Goal: Task Accomplishment & Management: Manage account settings

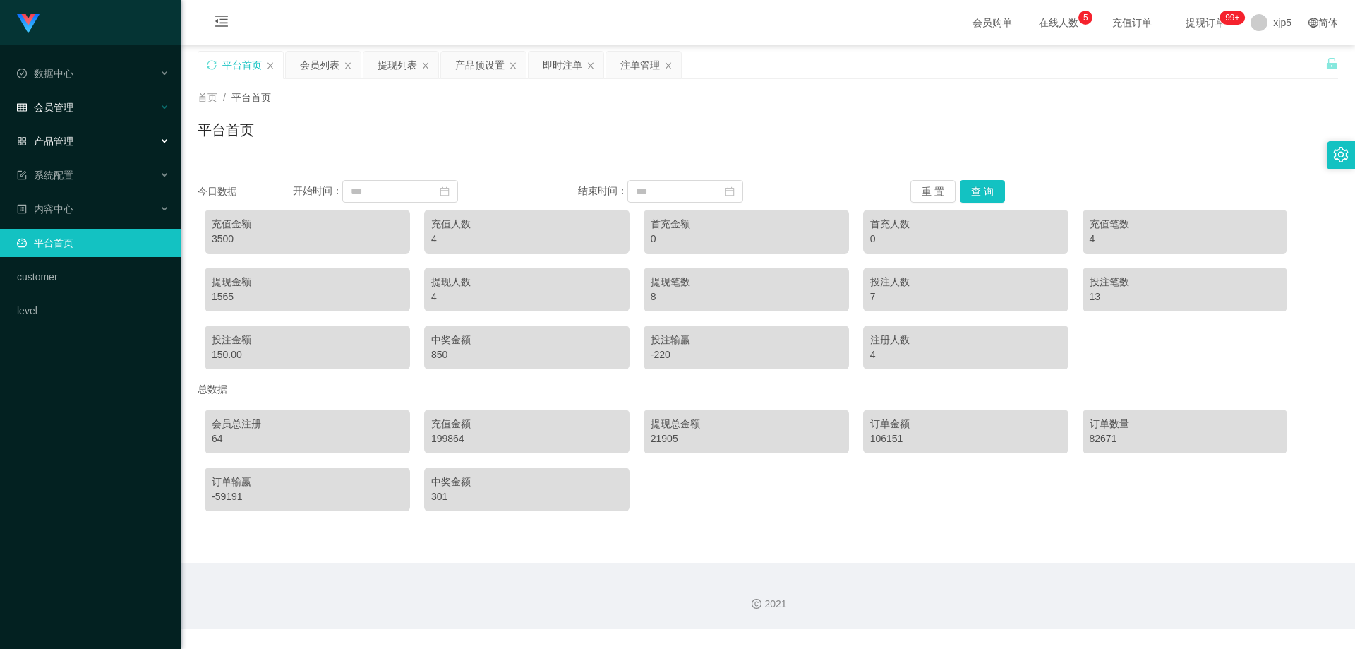
click at [68, 109] on span "会员管理" at bounding box center [45, 107] width 56 height 11
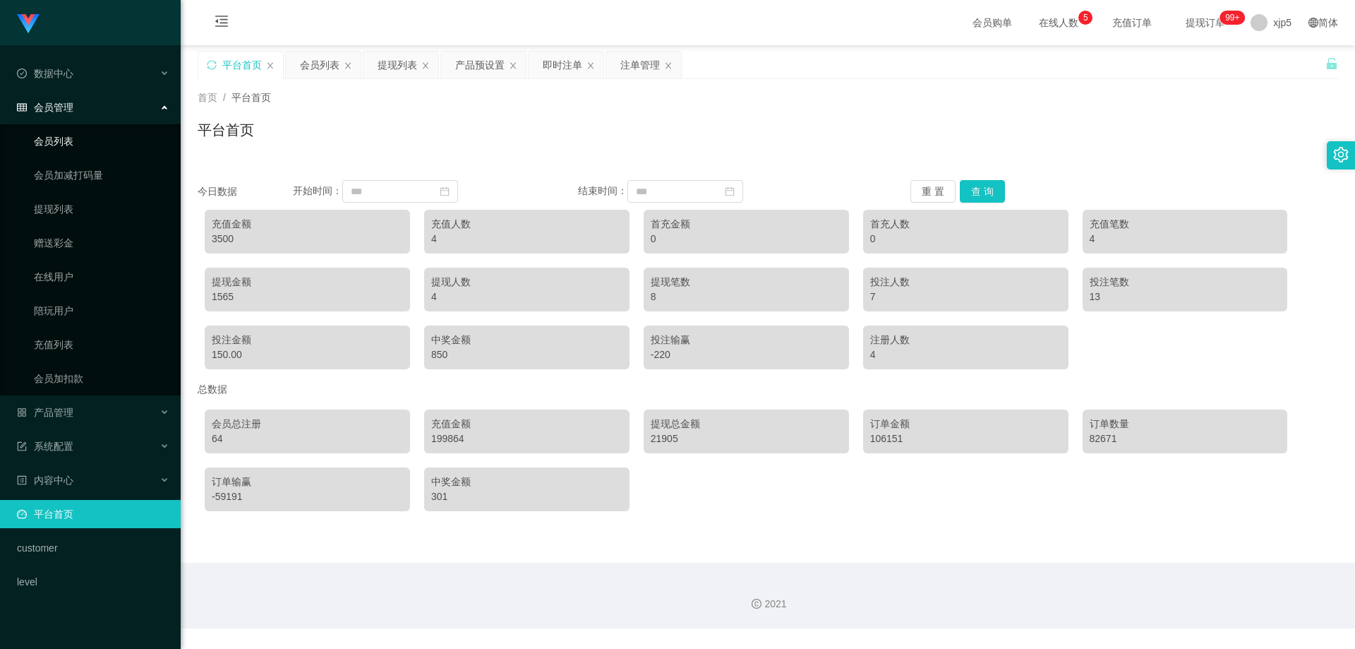
click at [76, 136] on link "会员列表" at bounding box center [102, 141] width 136 height 28
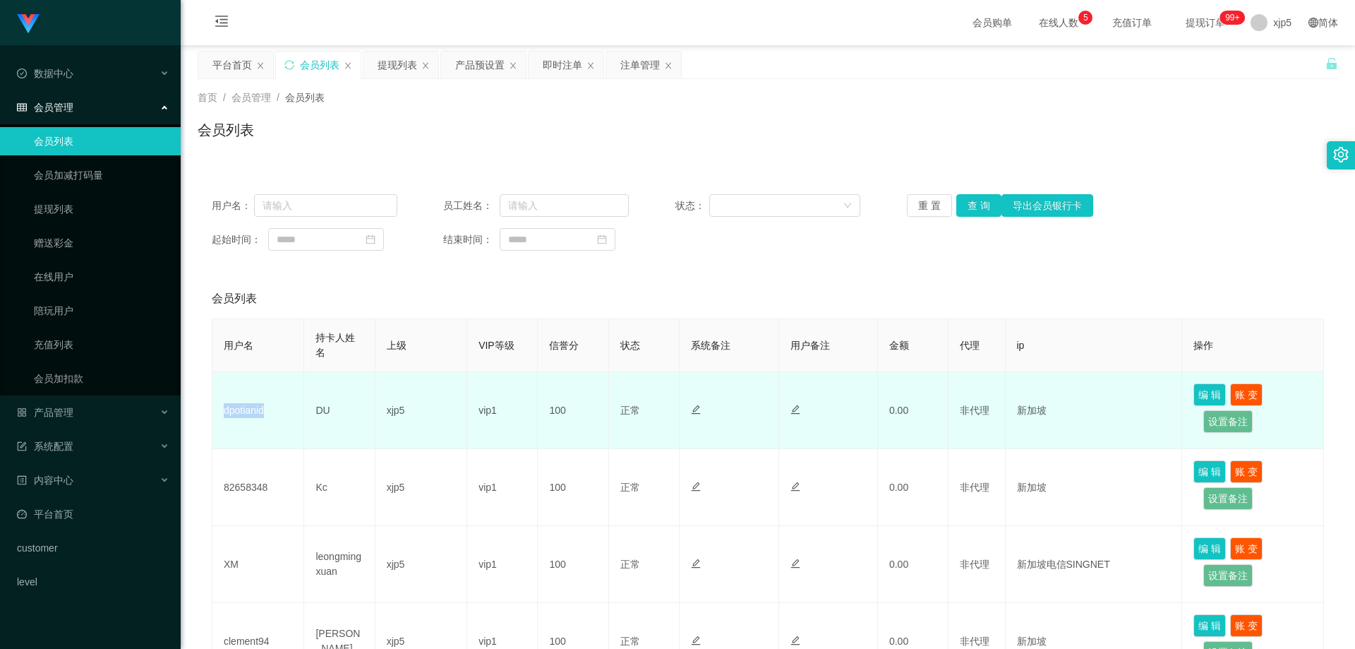
drag, startPoint x: 294, startPoint y: 421, endPoint x: 224, endPoint y: 419, distance: 69.2
click at [224, 419] on td "dpotianid" at bounding box center [258, 410] width 92 height 77
copy td "dpotianid"
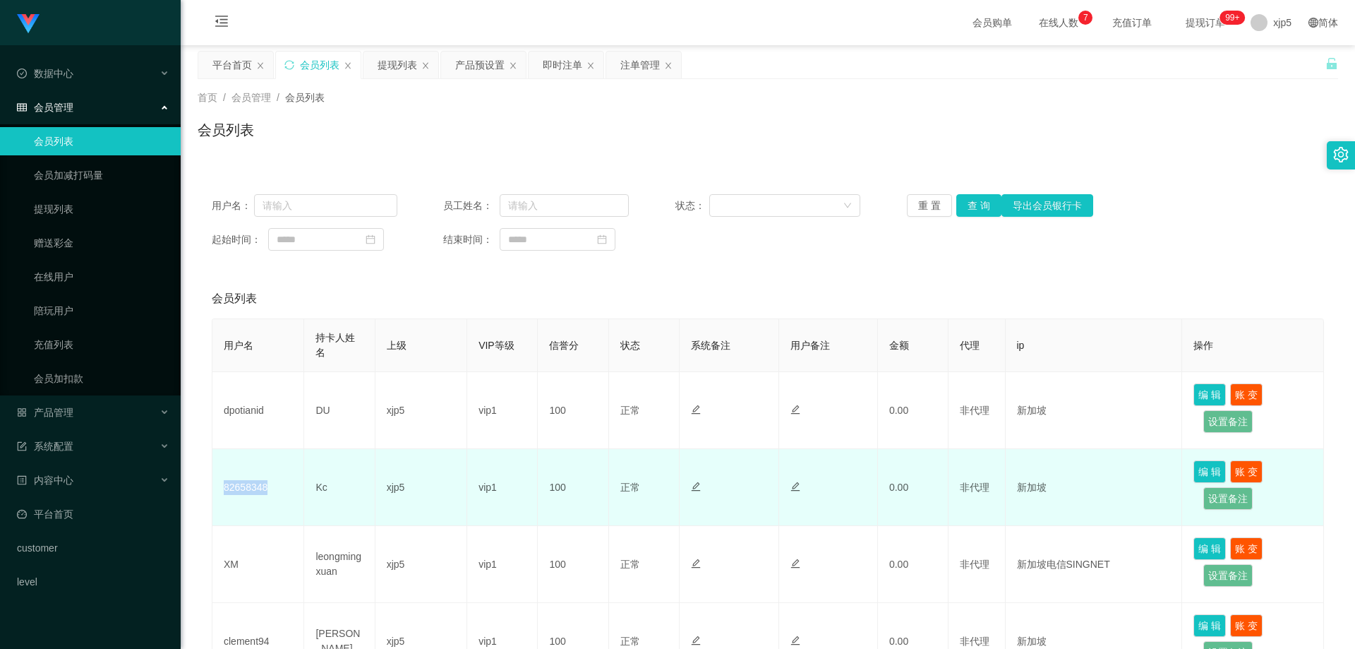
drag, startPoint x: 282, startPoint y: 487, endPoint x: 222, endPoint y: 484, distance: 60.1
click at [222, 484] on td "82658348" at bounding box center [258, 487] width 92 height 77
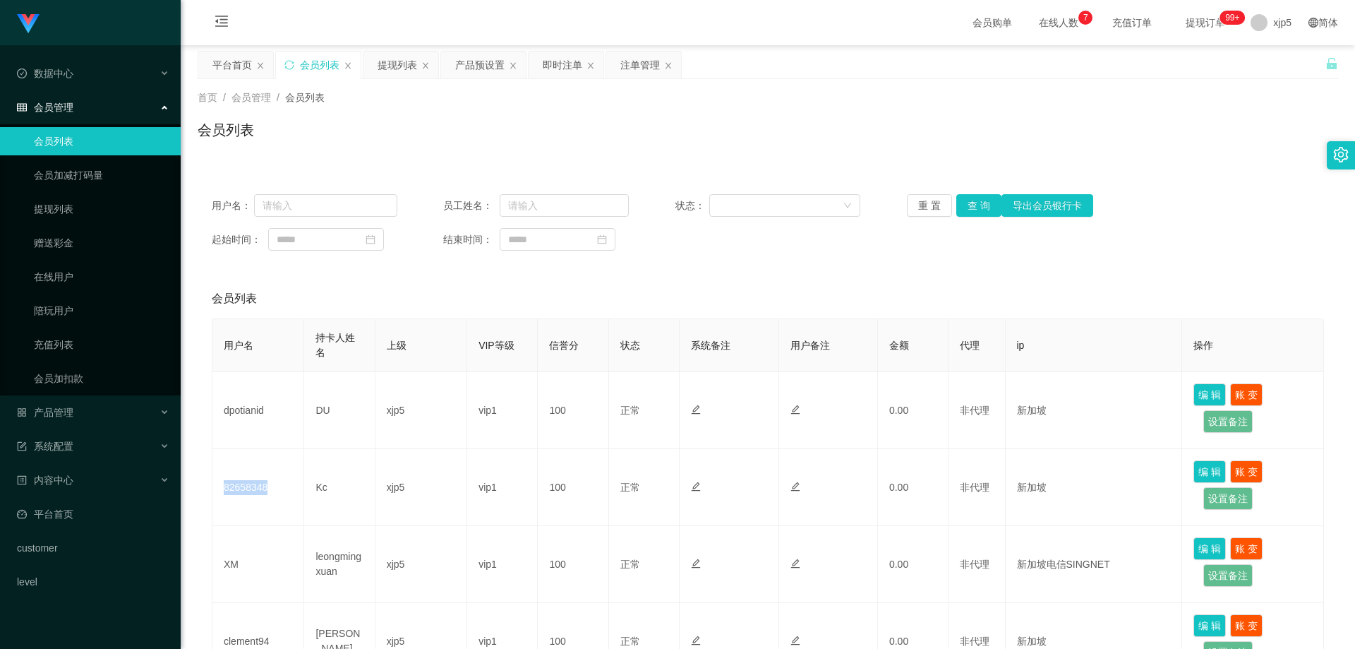
copy td "82658348"
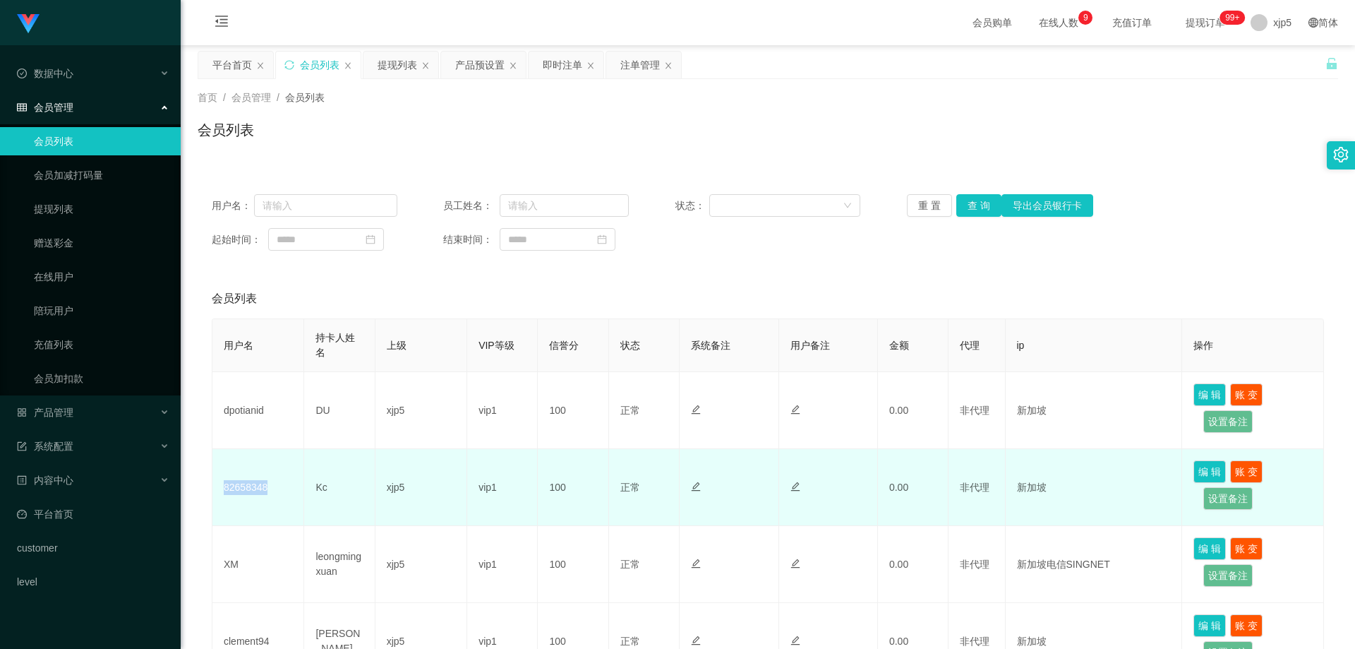
scroll to position [71, 0]
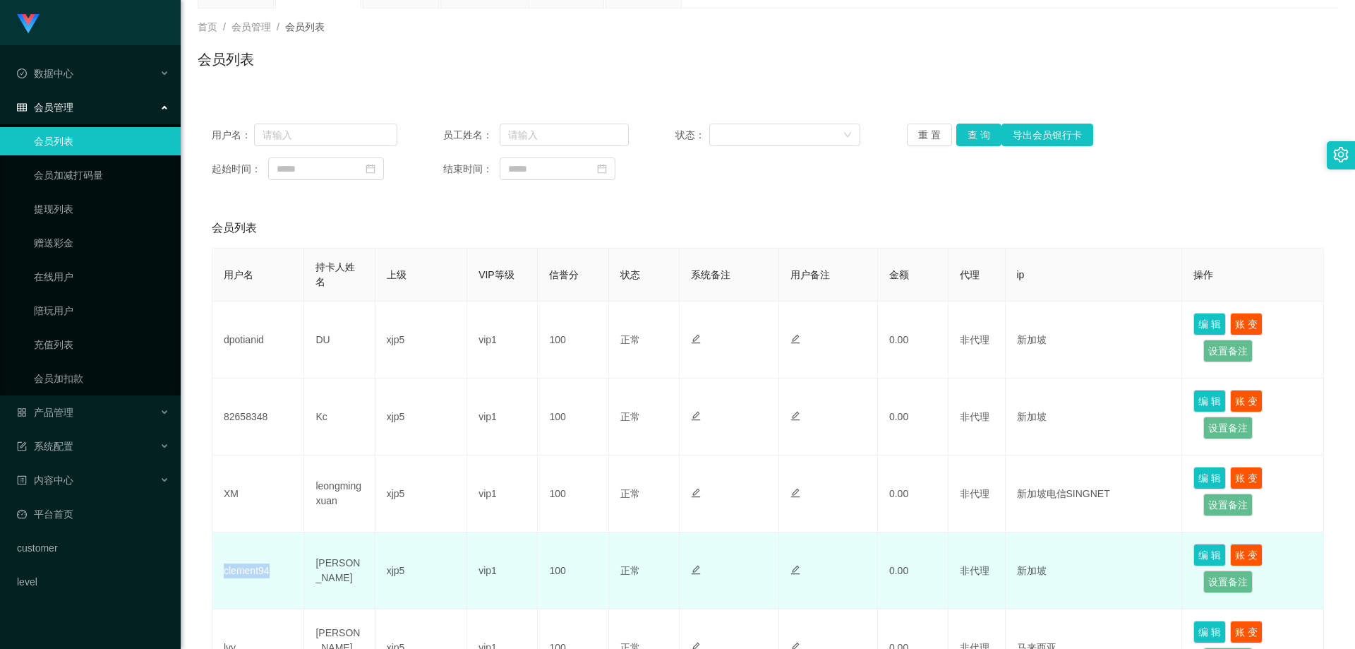
drag, startPoint x: 281, startPoint y: 573, endPoint x: 541, endPoint y: 401, distance: 311.7
click at [222, 569] on td "clement94" at bounding box center [258, 570] width 92 height 77
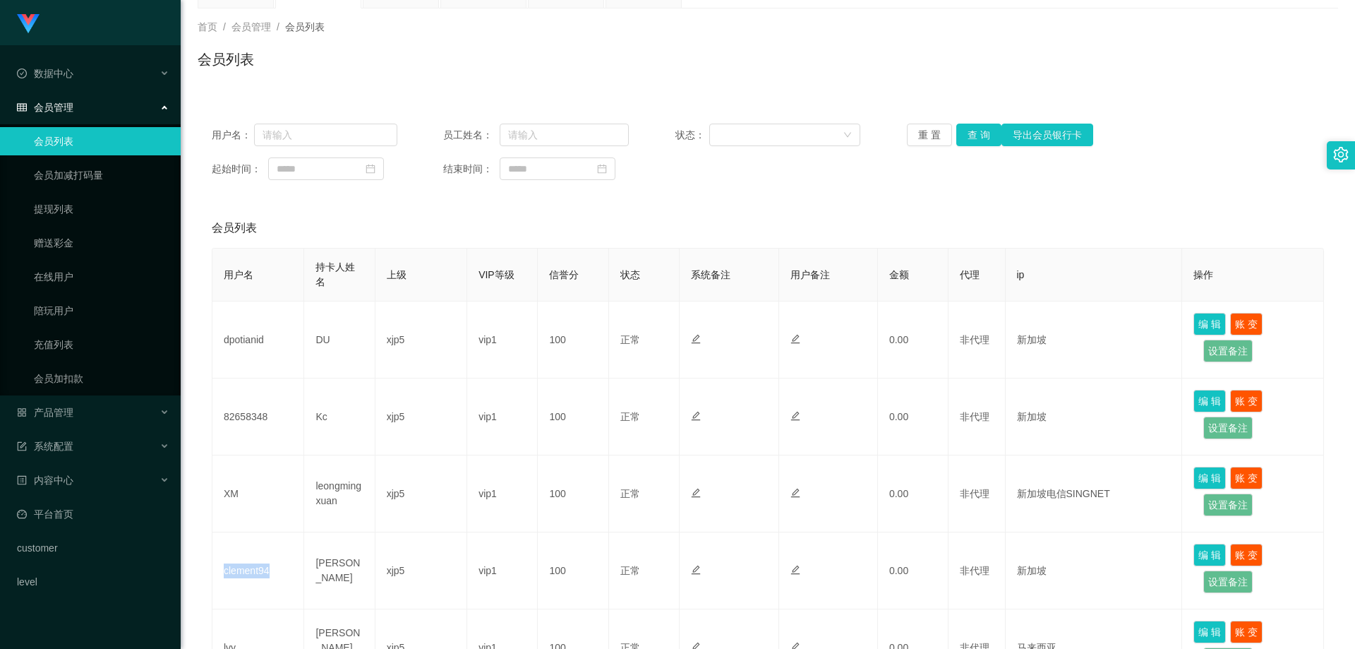
copy td "clement94"
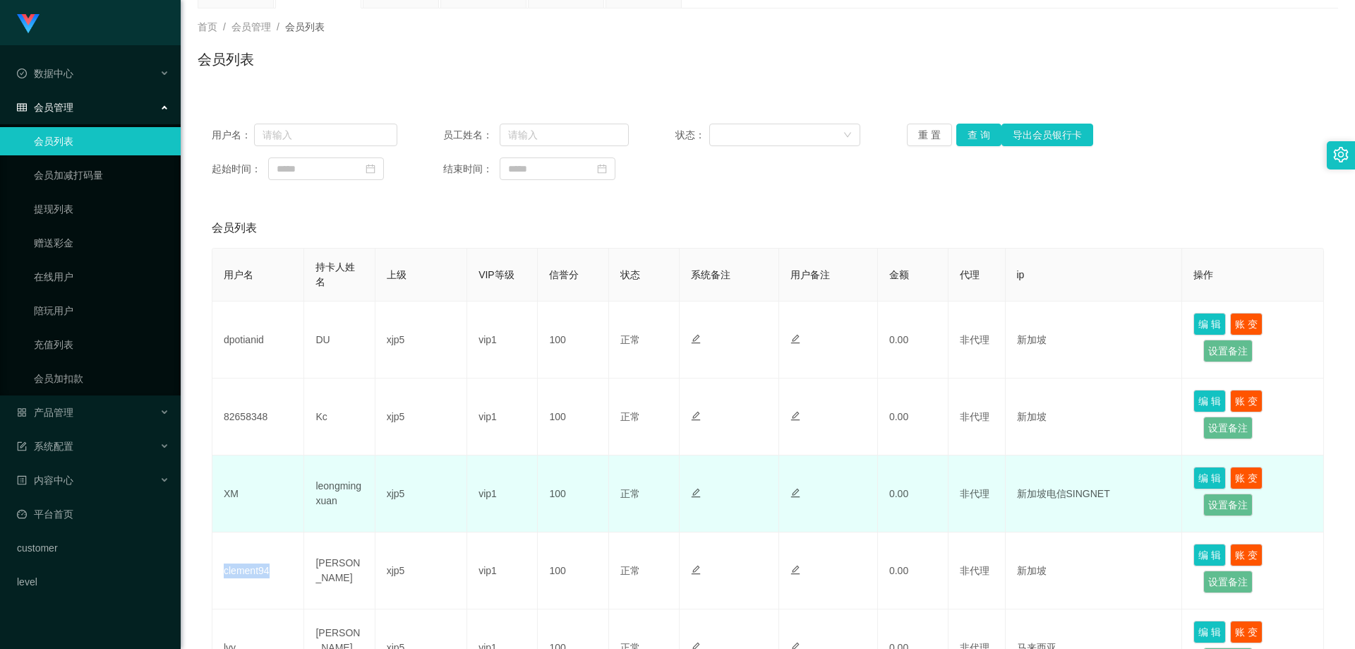
scroll to position [141, 0]
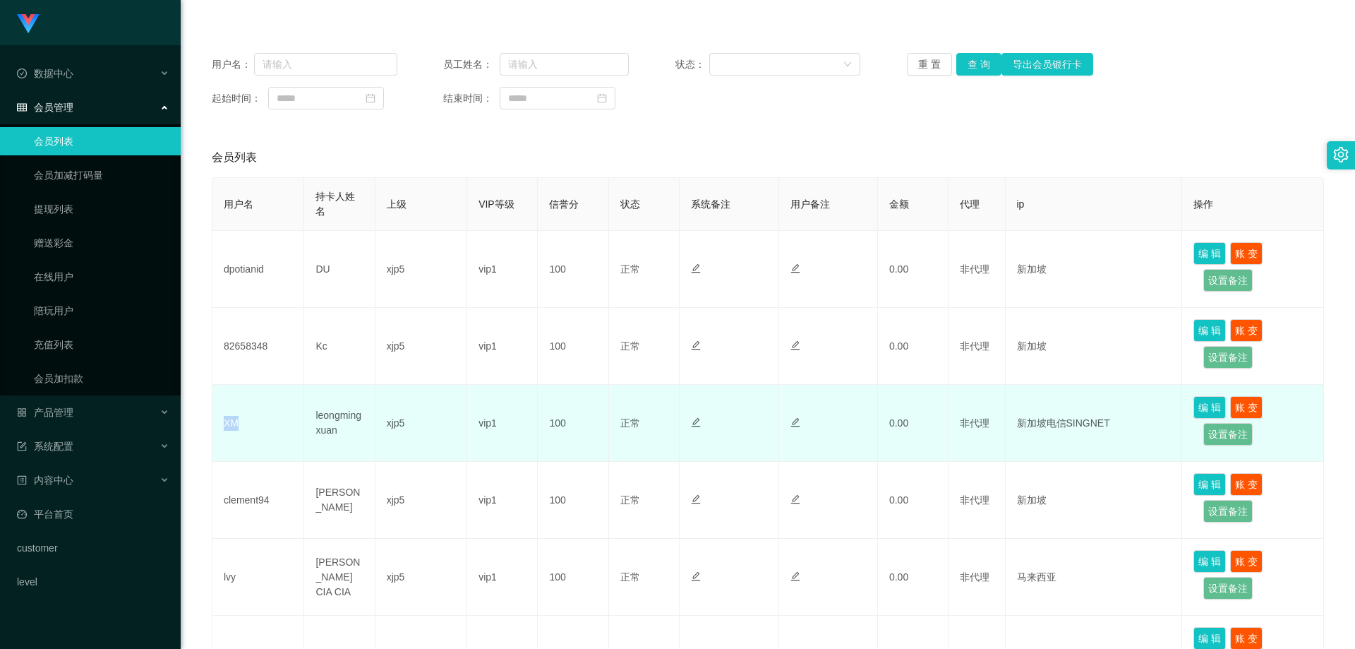
drag, startPoint x: 264, startPoint y: 440, endPoint x: 225, endPoint y: 417, distance: 45.3
click at [224, 426] on td "XM" at bounding box center [258, 423] width 92 height 77
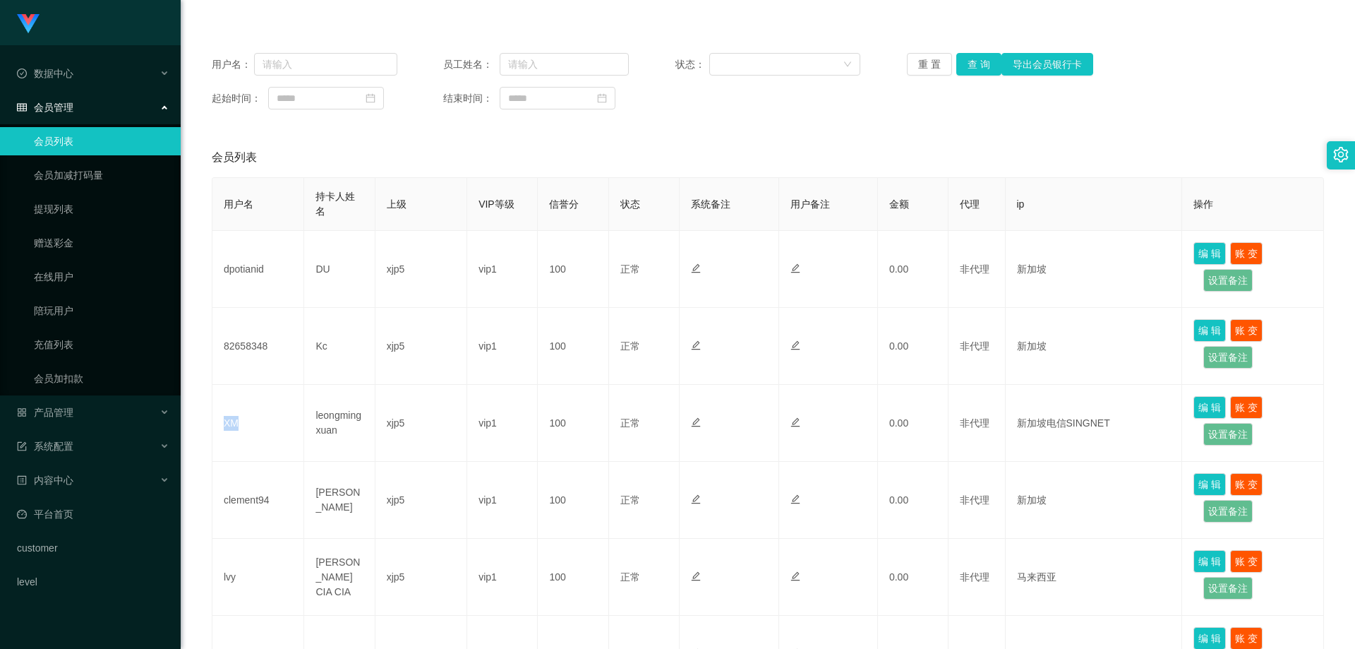
copy td "XM"
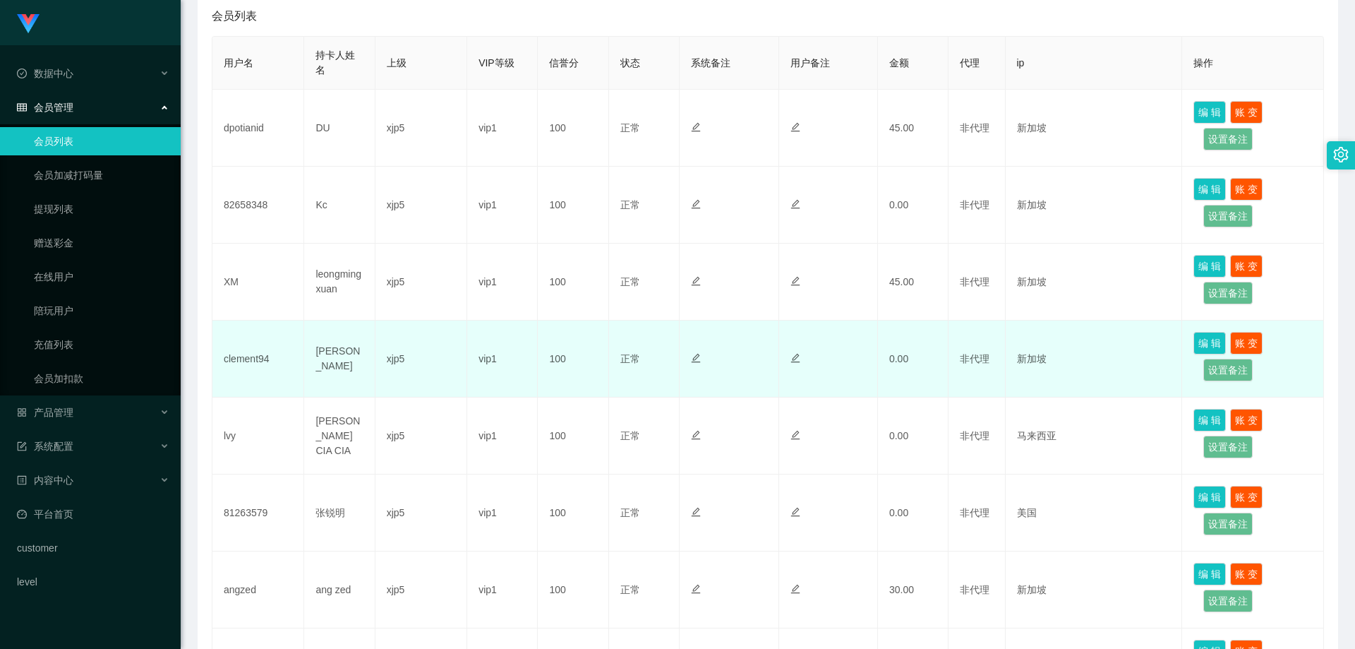
scroll to position [212, 0]
